Goal: Information Seeking & Learning: Compare options

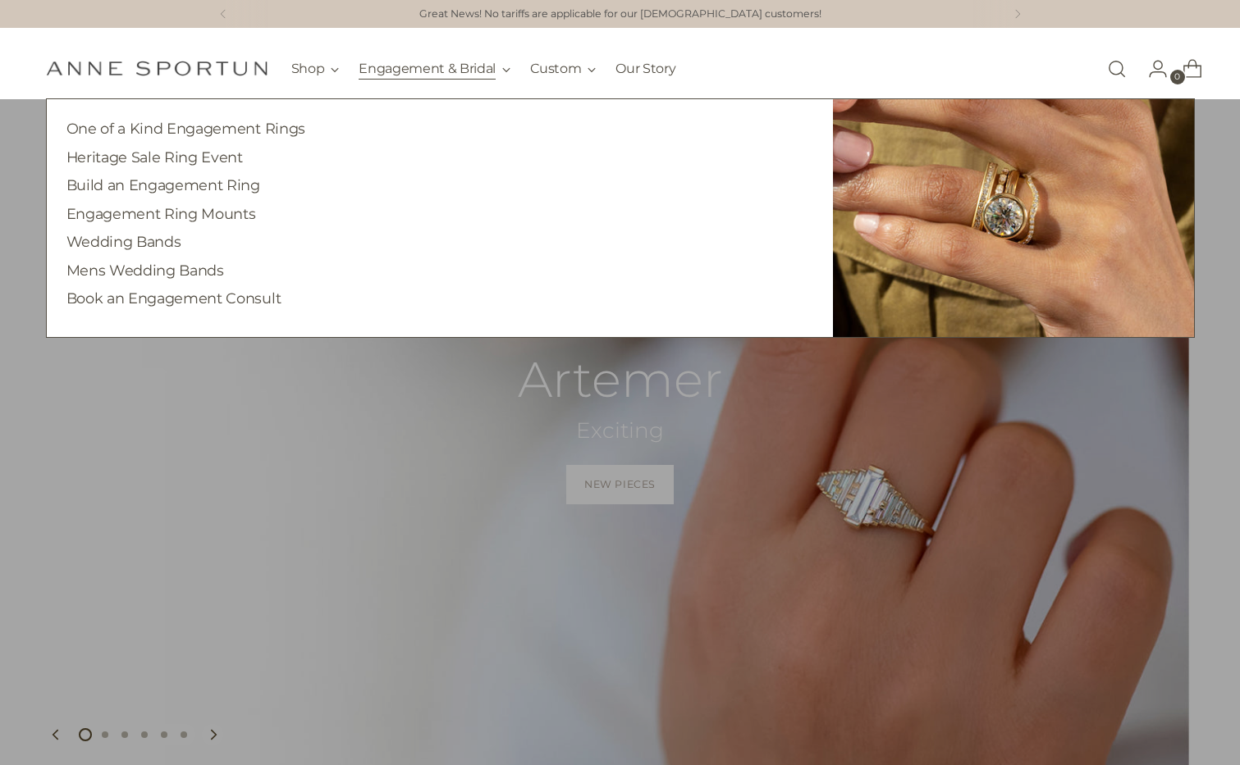
click at [413, 66] on button "Engagement & Bridal" at bounding box center [435, 69] width 152 height 36
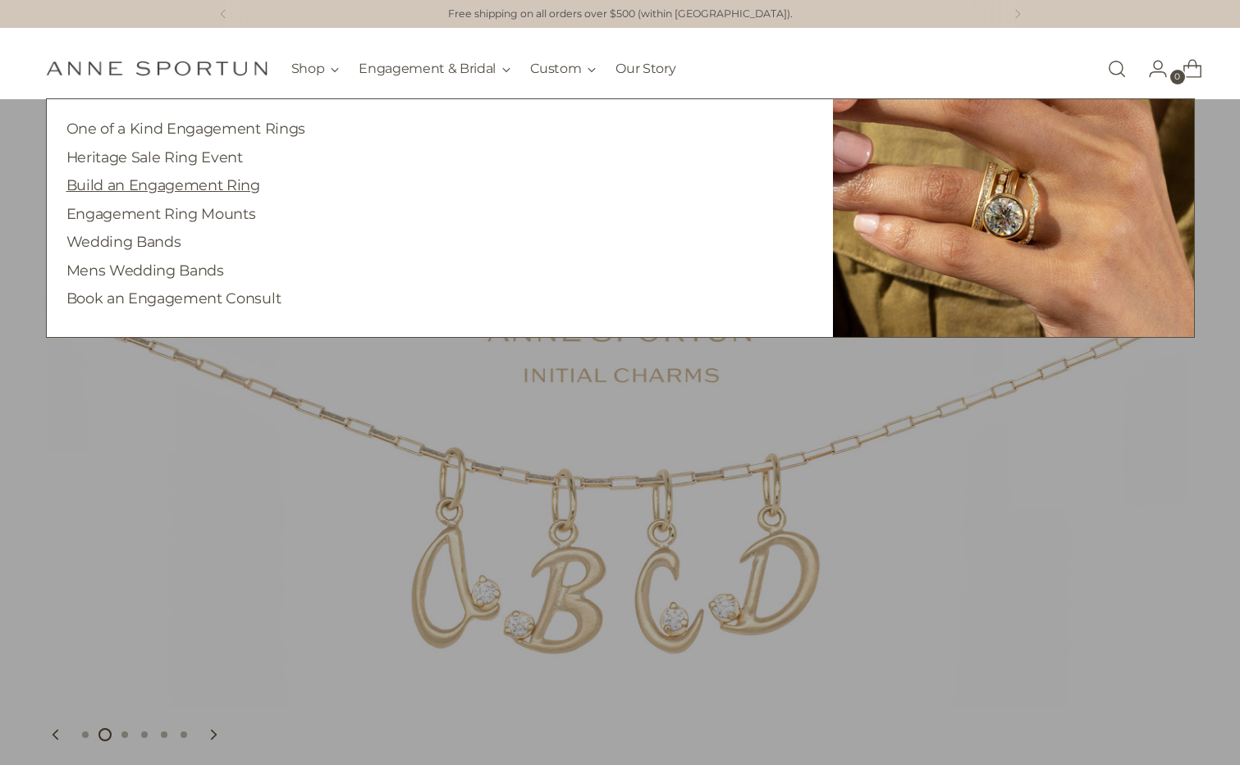
click at [157, 181] on link "Build an Engagement Ring" at bounding box center [163, 184] width 194 height 17
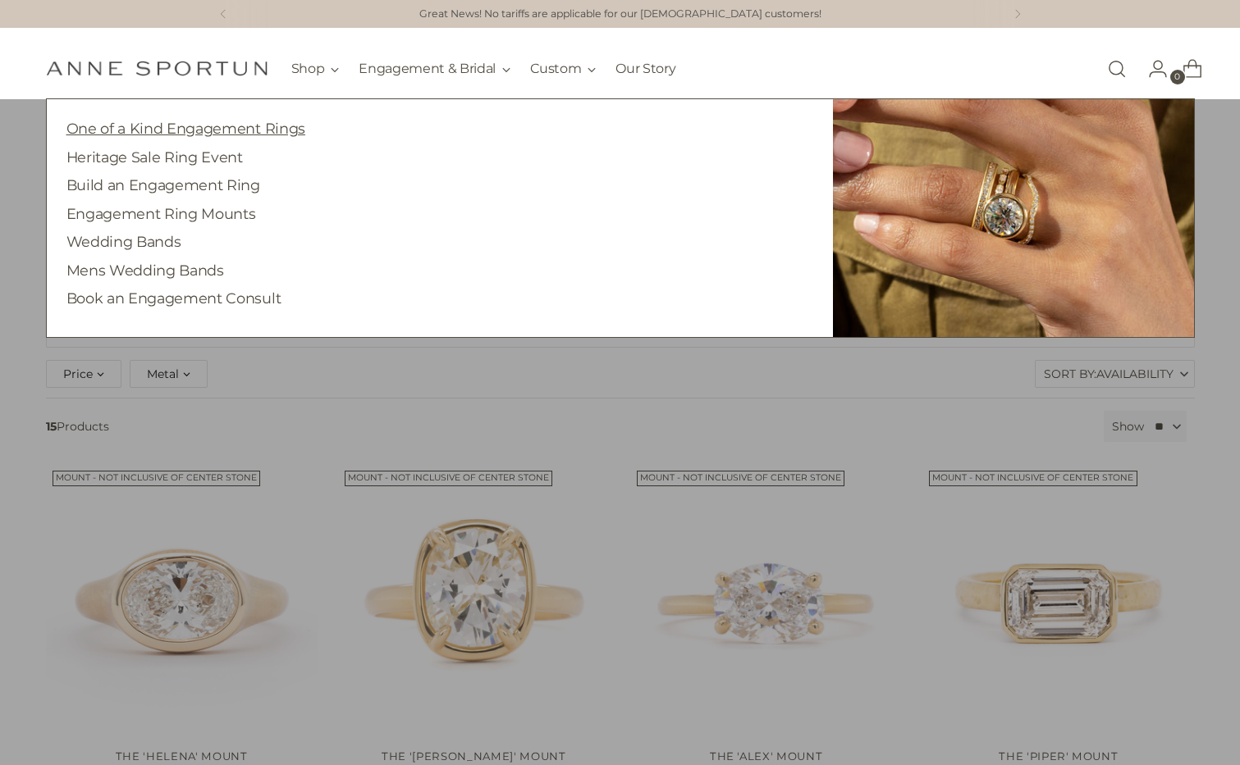
click at [158, 131] on link "One of a Kind Engagement Rings" at bounding box center [185, 128] width 239 height 17
click at [150, 209] on link "Engagement Ring Mounts" at bounding box center [161, 213] width 190 height 17
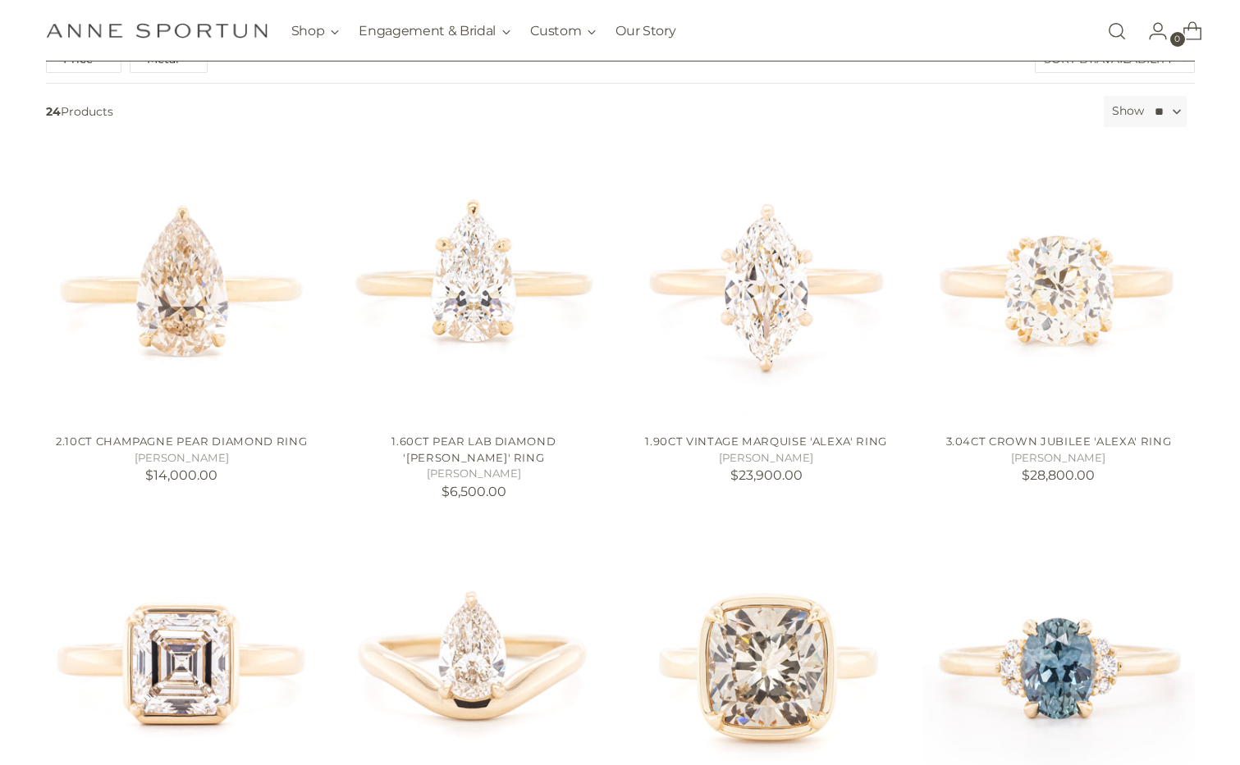
scroll to position [387, 0]
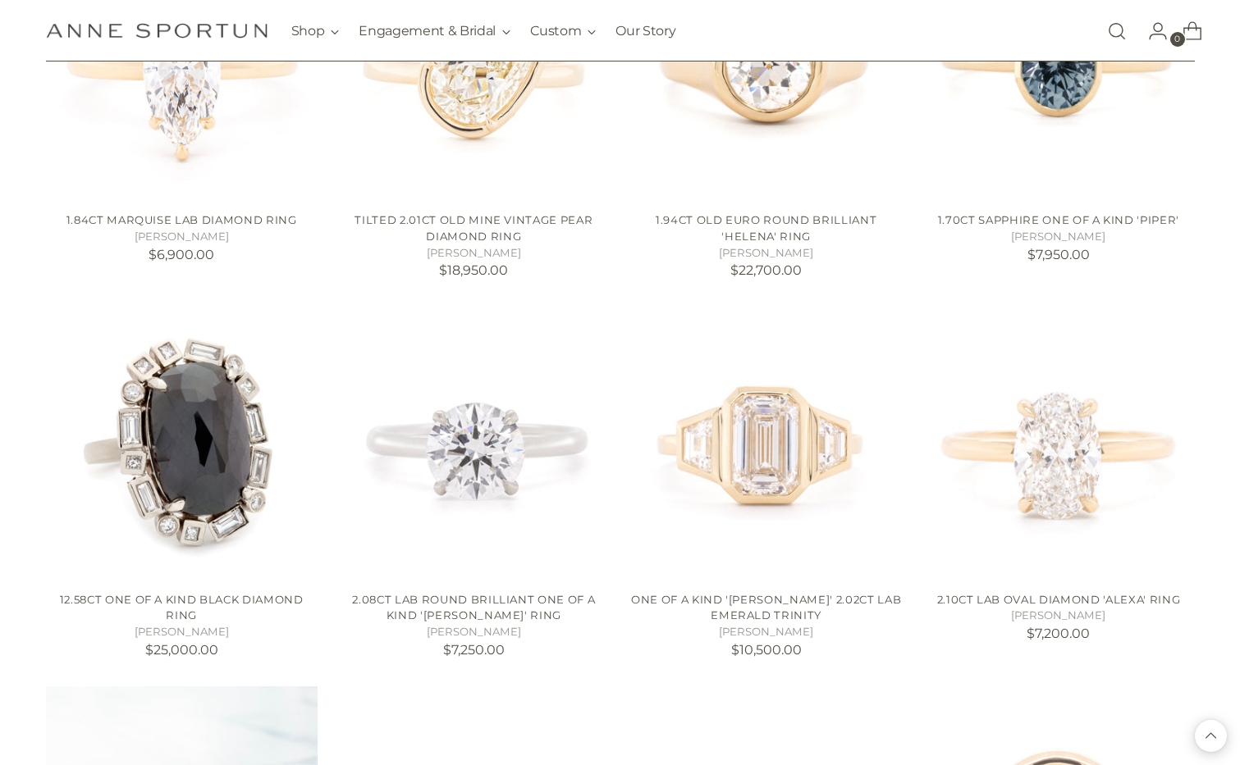
scroll to position [1650, 0]
